Goal: Register for event/course

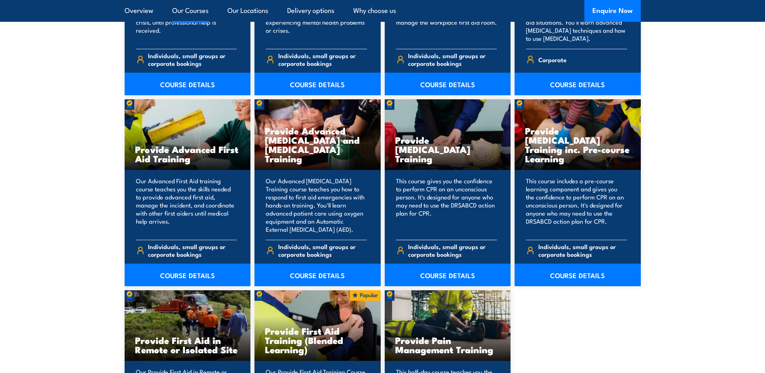
scroll to position [1048, 0]
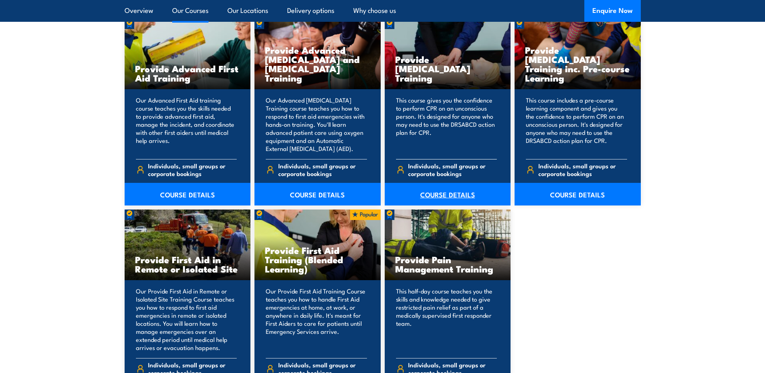
click at [459, 192] on link "COURSE DETAILS" at bounding box center [448, 194] width 126 height 23
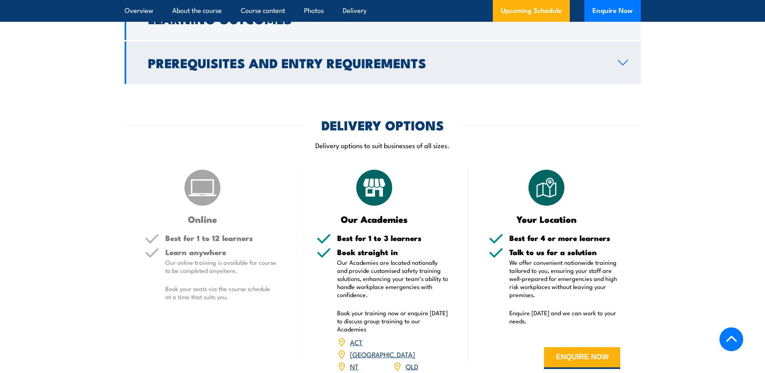
scroll to position [1008, 0]
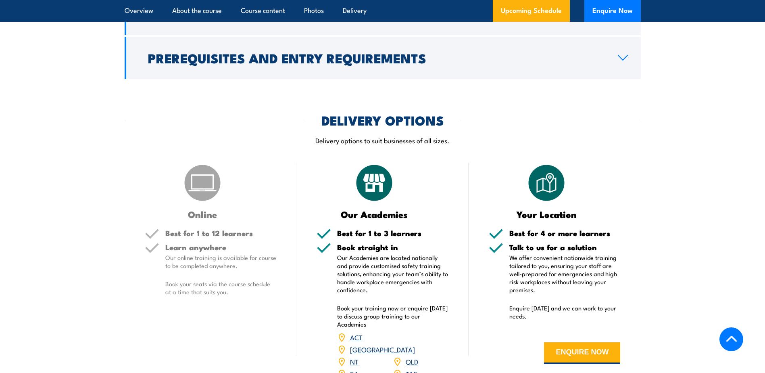
click at [200, 219] on h3 "Online" at bounding box center [203, 213] width 116 height 9
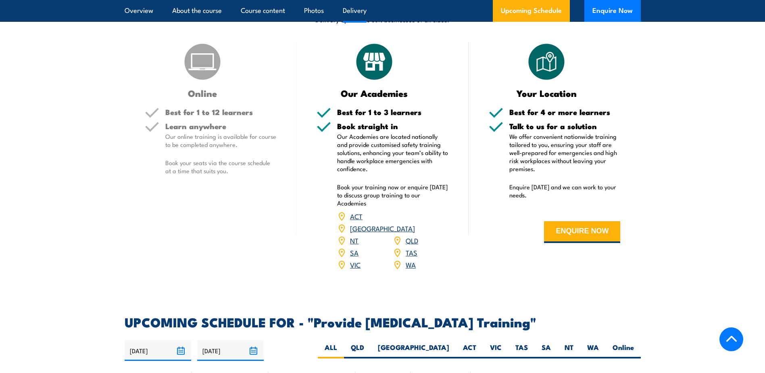
scroll to position [1290, 0]
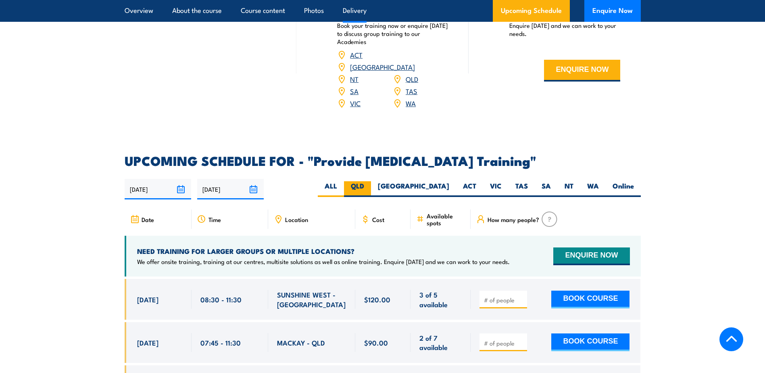
click at [371, 194] on label "QLD" at bounding box center [357, 189] width 27 height 16
click at [369, 186] on input "QLD" at bounding box center [366, 183] width 5 height 5
radio input "true"
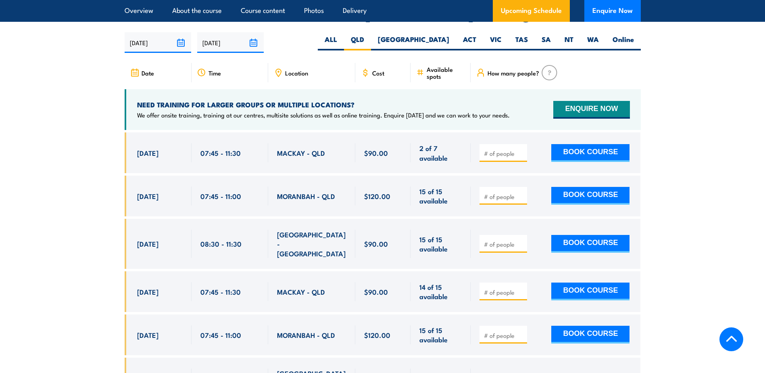
scroll to position [1451, 0]
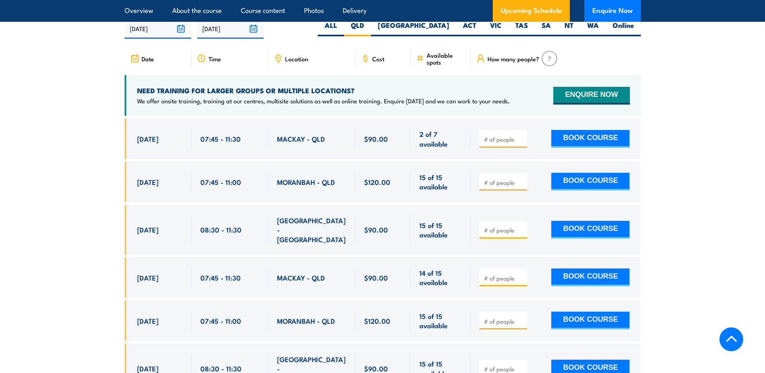
click at [412, 155] on div "2 of 7 available" at bounding box center [441, 138] width 60 height 41
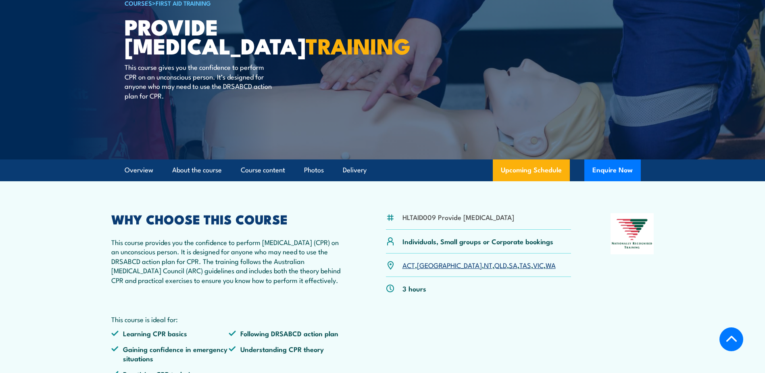
scroll to position [0, 0]
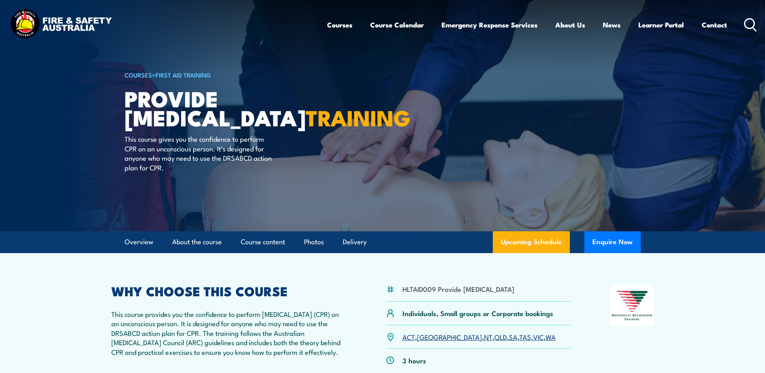
click at [126, 97] on h1 "Provide Cardiopulmonary Resuscitation TRAINING" at bounding box center [224, 108] width 199 height 38
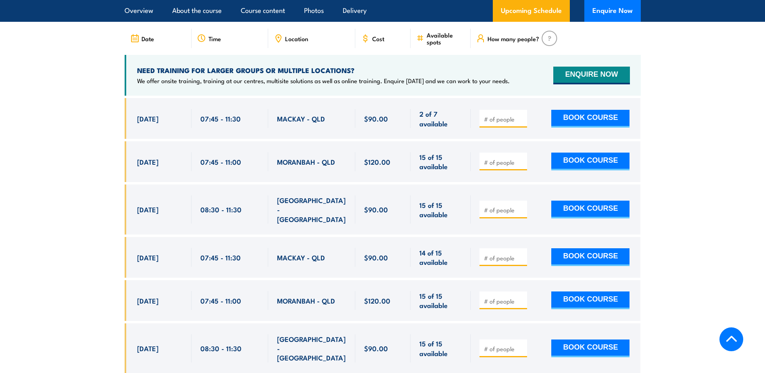
scroll to position [1452, 0]
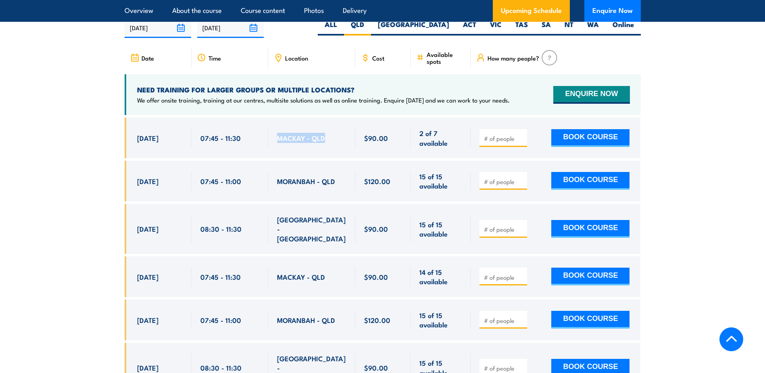
drag, startPoint x: 320, startPoint y: 142, endPoint x: 265, endPoint y: 142, distance: 55.2
click at [265, 142] on div "[DATE] 07:45 - 07:45" at bounding box center [383, 137] width 516 height 41
click at [265, 142] on div "07:45 - 11:30" at bounding box center [230, 137] width 77 height 41
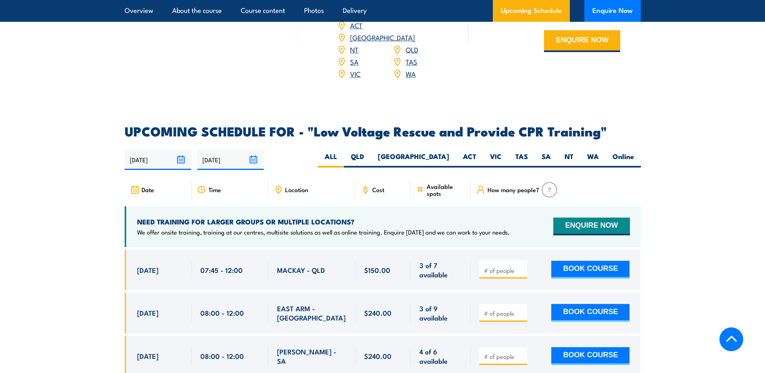
scroll to position [1331, 0]
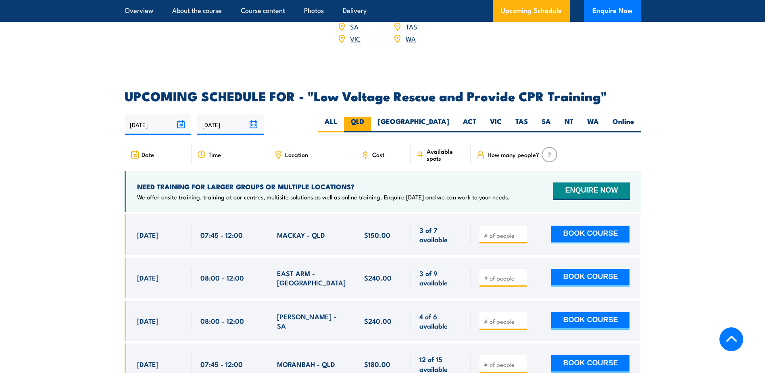
click at [371, 117] on label "QLD" at bounding box center [357, 125] width 27 height 16
click at [369, 117] on input "QLD" at bounding box center [366, 119] width 5 height 5
radio input "true"
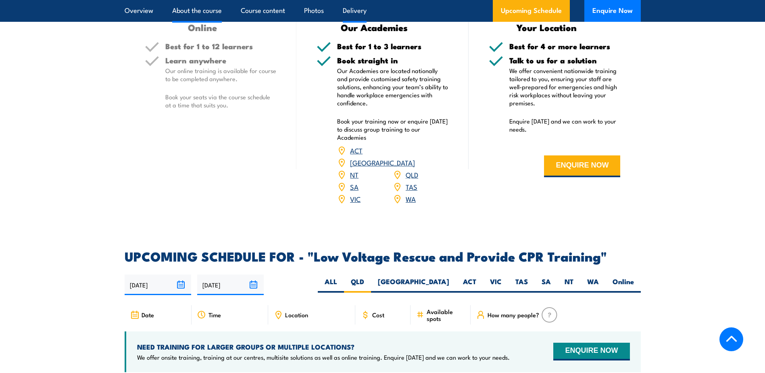
scroll to position [1075, 0]
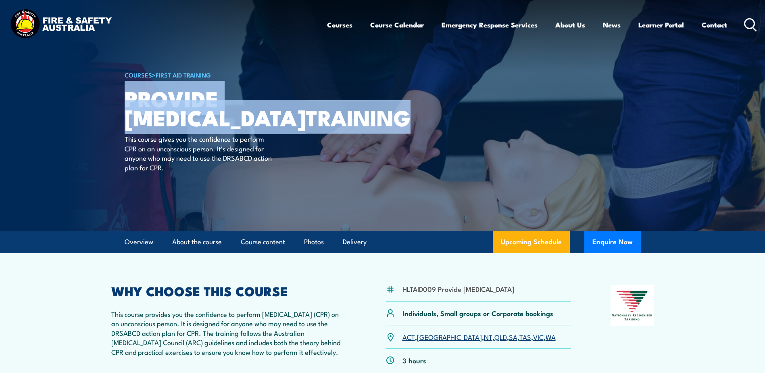
drag, startPoint x: 127, startPoint y: 96, endPoint x: 280, endPoint y: 157, distance: 164.7
click at [280, 126] on h1 "Provide Cardiopulmonary Resuscitation TRAINING" at bounding box center [224, 108] width 199 height 38
click at [279, 126] on h1 "Provide Cardiopulmonary Resuscitation TRAINING" at bounding box center [224, 108] width 199 height 38
click at [240, 126] on h1 "Provide Cardiopulmonary Resuscitation TRAINING" at bounding box center [224, 108] width 199 height 38
drag, startPoint x: 233, startPoint y: 158, endPoint x: 225, endPoint y: 158, distance: 8.5
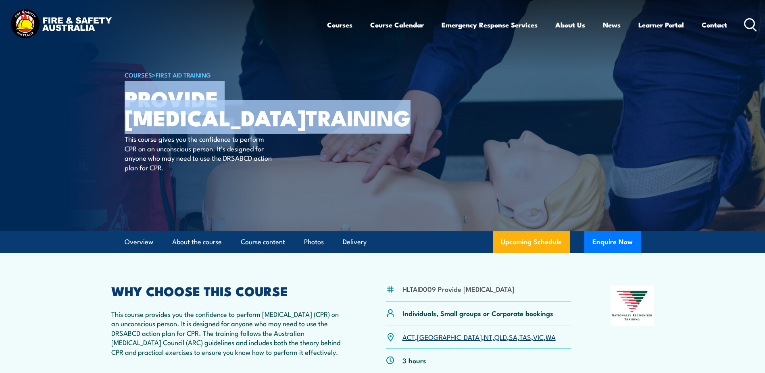
click at [233, 126] on h1 "Provide Cardiopulmonary Resuscitation TRAINING" at bounding box center [224, 108] width 199 height 38
drag, startPoint x: 227, startPoint y: 154, endPoint x: 119, endPoint y: 100, distance: 121.6
click at [119, 100] on section "COURSES > First Aid Training Provide Cardiopulmonary Resuscitation TRAINING Thi…" at bounding box center [382, 115] width 765 height 231
click at [119, 100] on img at bounding box center [382, 115] width 765 height 231
click at [125, 95] on h1 "Provide Cardiopulmonary Resuscitation TRAINING" at bounding box center [224, 108] width 199 height 38
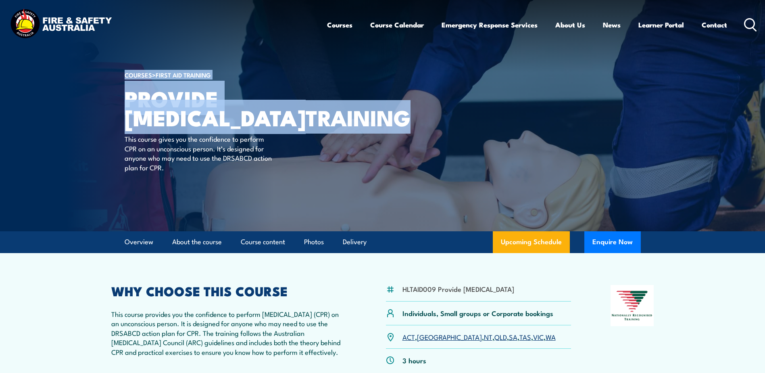
click at [124, 96] on img at bounding box center [382, 115] width 765 height 231
click at [125, 97] on h1 "Provide Cardiopulmonary Resuscitation TRAINING" at bounding box center [224, 108] width 199 height 38
drag, startPoint x: 125, startPoint y: 97, endPoint x: 235, endPoint y: 163, distance: 128.1
click at [235, 126] on h1 "Provide Cardiopulmonary Resuscitation TRAINING" at bounding box center [224, 108] width 199 height 38
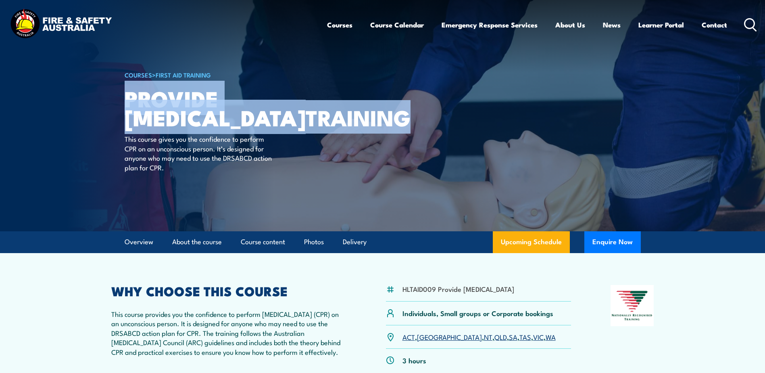
drag, startPoint x: 229, startPoint y: 157, endPoint x: 125, endPoint y: 109, distance: 114.9
click at [125, 109] on h1 "Provide Cardiopulmonary Resuscitation TRAINING" at bounding box center [224, 108] width 199 height 38
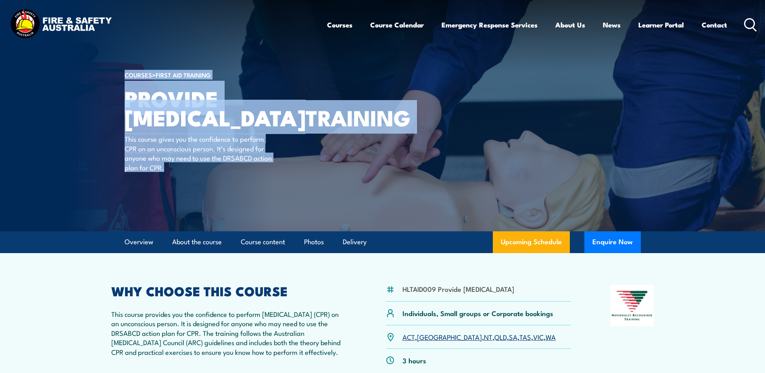
drag, startPoint x: 192, startPoint y: 209, endPoint x: 122, endPoint y: 102, distance: 127.5
click at [122, 102] on section "COURSES > First Aid Training Provide Cardiopulmonary Resuscitation TRAINING Thi…" at bounding box center [382, 115] width 765 height 231
click at [122, 102] on img at bounding box center [382, 115] width 765 height 231
click at [113, 74] on img at bounding box center [382, 115] width 765 height 231
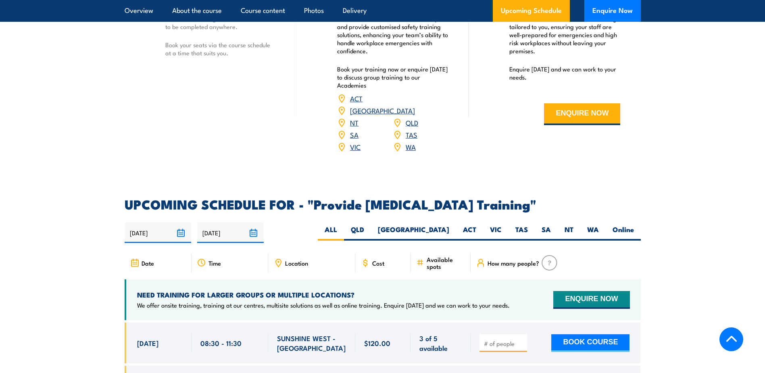
scroll to position [1371, 0]
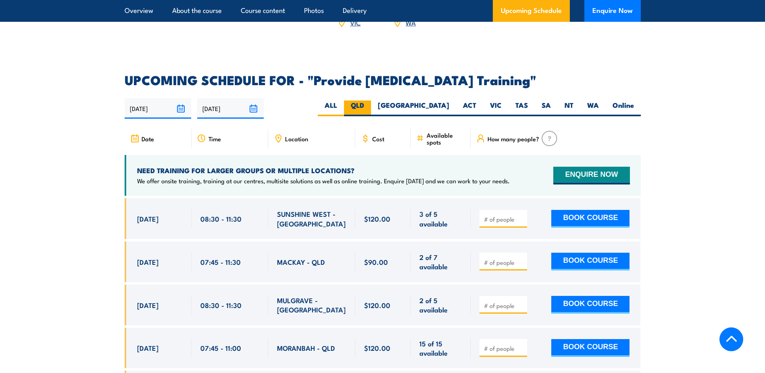
click at [371, 111] on label "QLD" at bounding box center [357, 108] width 27 height 16
click at [369, 106] on input "QLD" at bounding box center [366, 102] width 5 height 5
radio input "true"
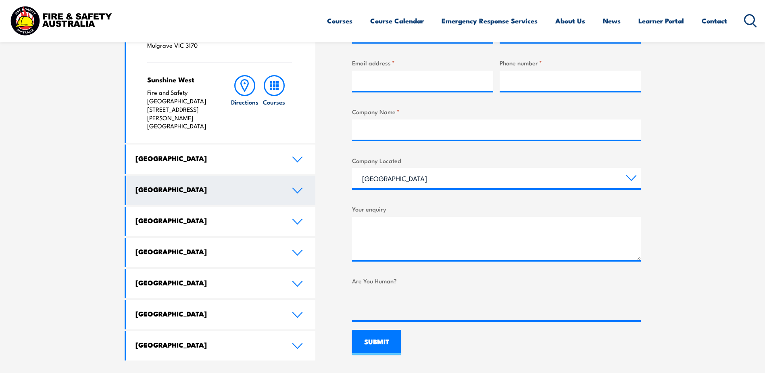
scroll to position [363, 0]
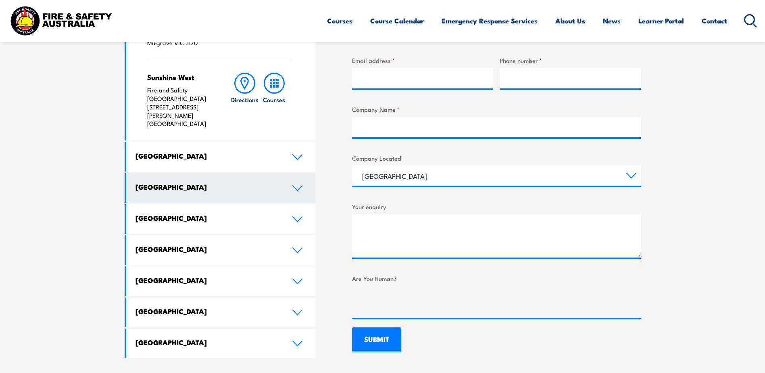
click at [281, 173] on link "Queensland" at bounding box center [221, 187] width 190 height 29
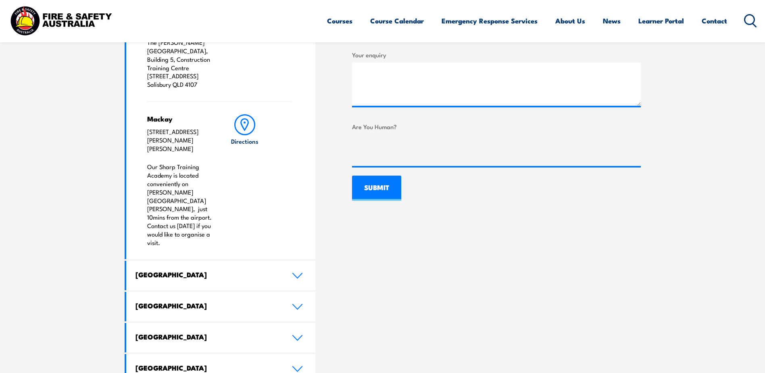
scroll to position [524, 0]
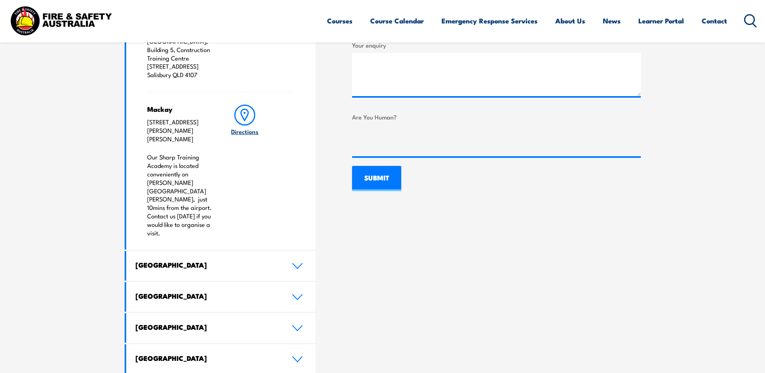
click at [235, 131] on link "Directions" at bounding box center [244, 170] width 29 height 132
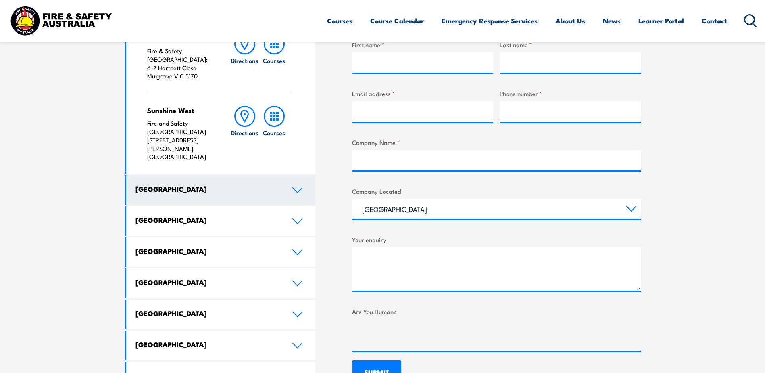
scroll to position [323, 0]
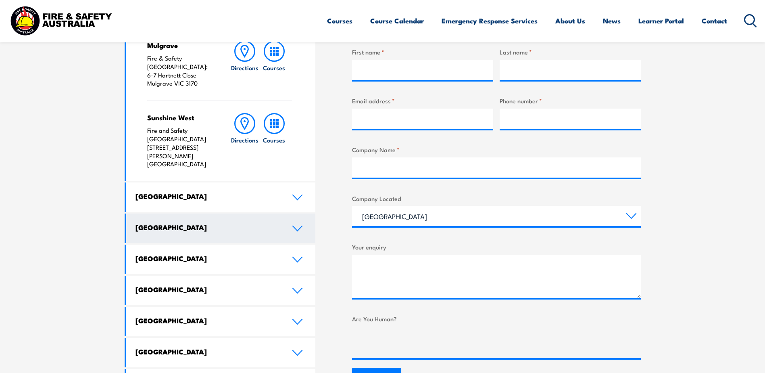
click at [296, 225] on icon at bounding box center [297, 228] width 11 height 6
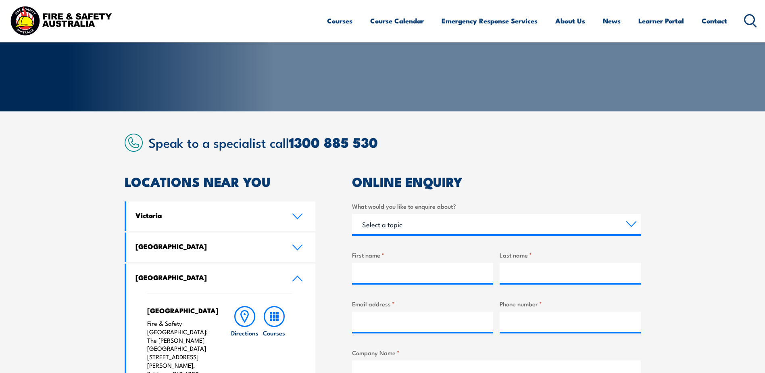
scroll to position [121, 0]
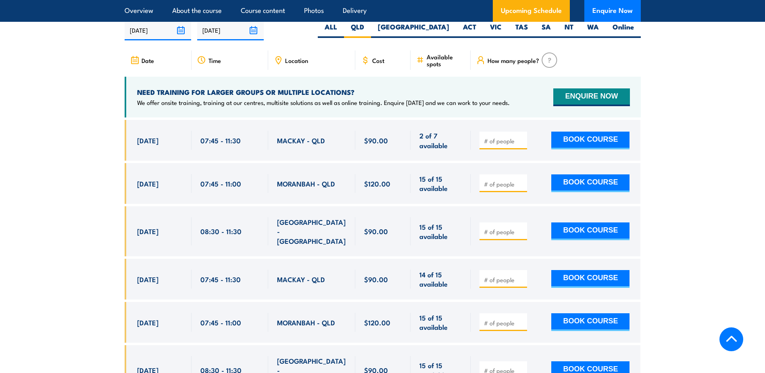
scroll to position [1451, 0]
